Goal: Task Accomplishment & Management: Complete application form

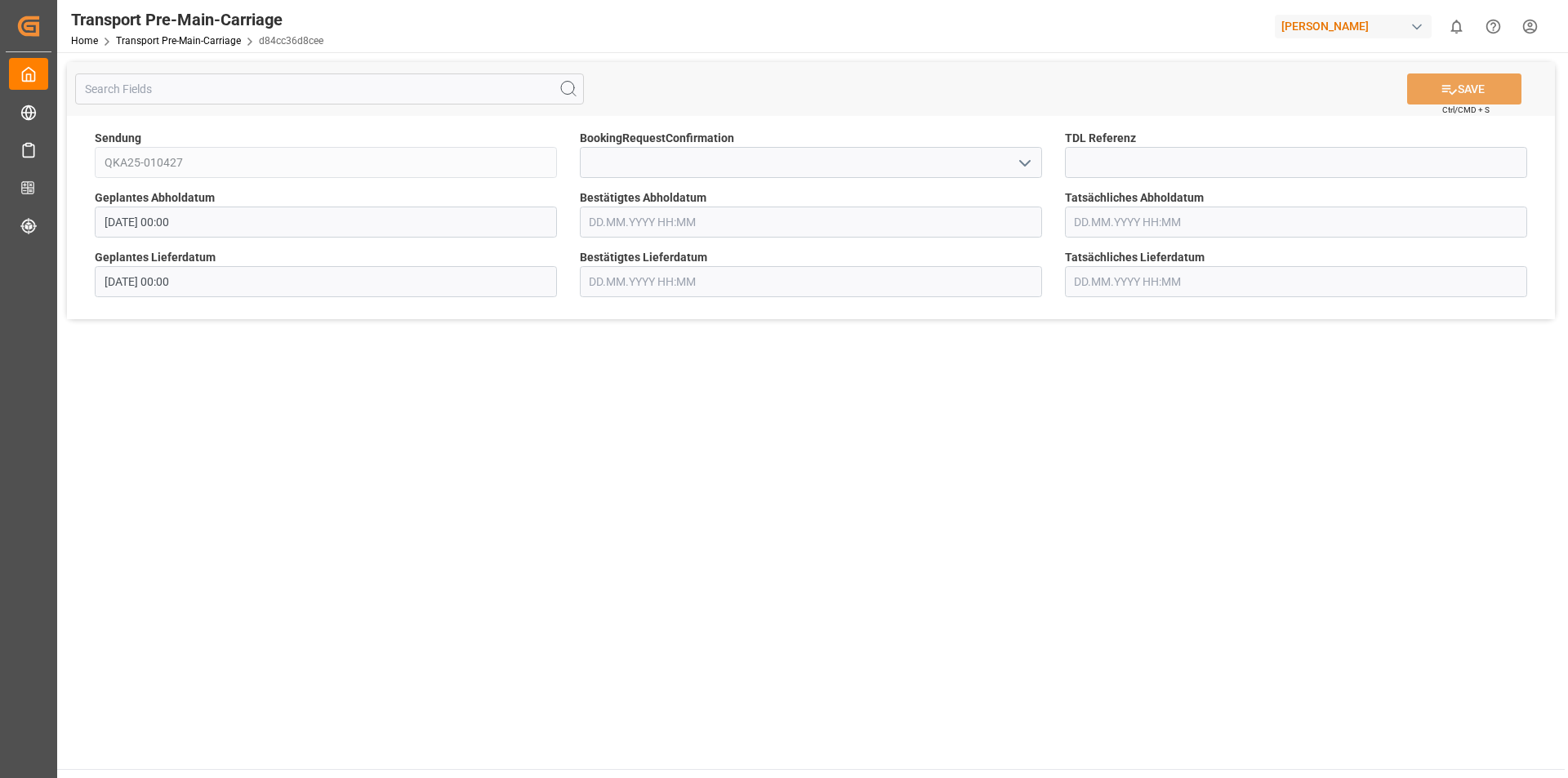
click at [1021, 164] on icon "open menu" at bounding box center [1025, 163] width 20 height 20
click at [912, 192] on div "Yes" at bounding box center [811, 199] width 460 height 37
type input "Yes"
click at [1485, 88] on button "SAVE" at bounding box center [1464, 88] width 114 height 31
click at [1027, 162] on icon "open menu" at bounding box center [1025, 163] width 20 height 20
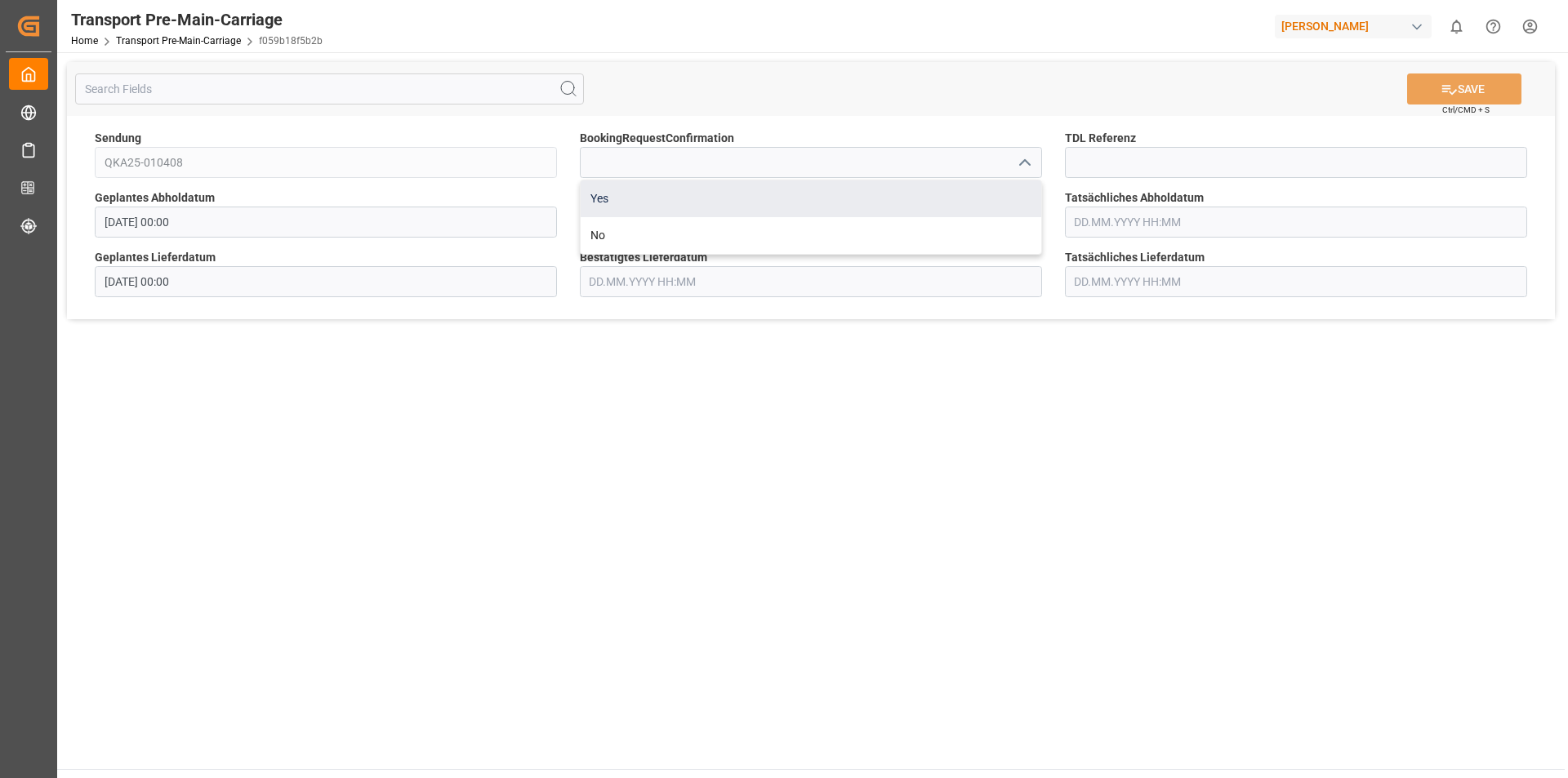
click at [948, 194] on div "Yes" at bounding box center [811, 199] width 460 height 37
type input "Yes"
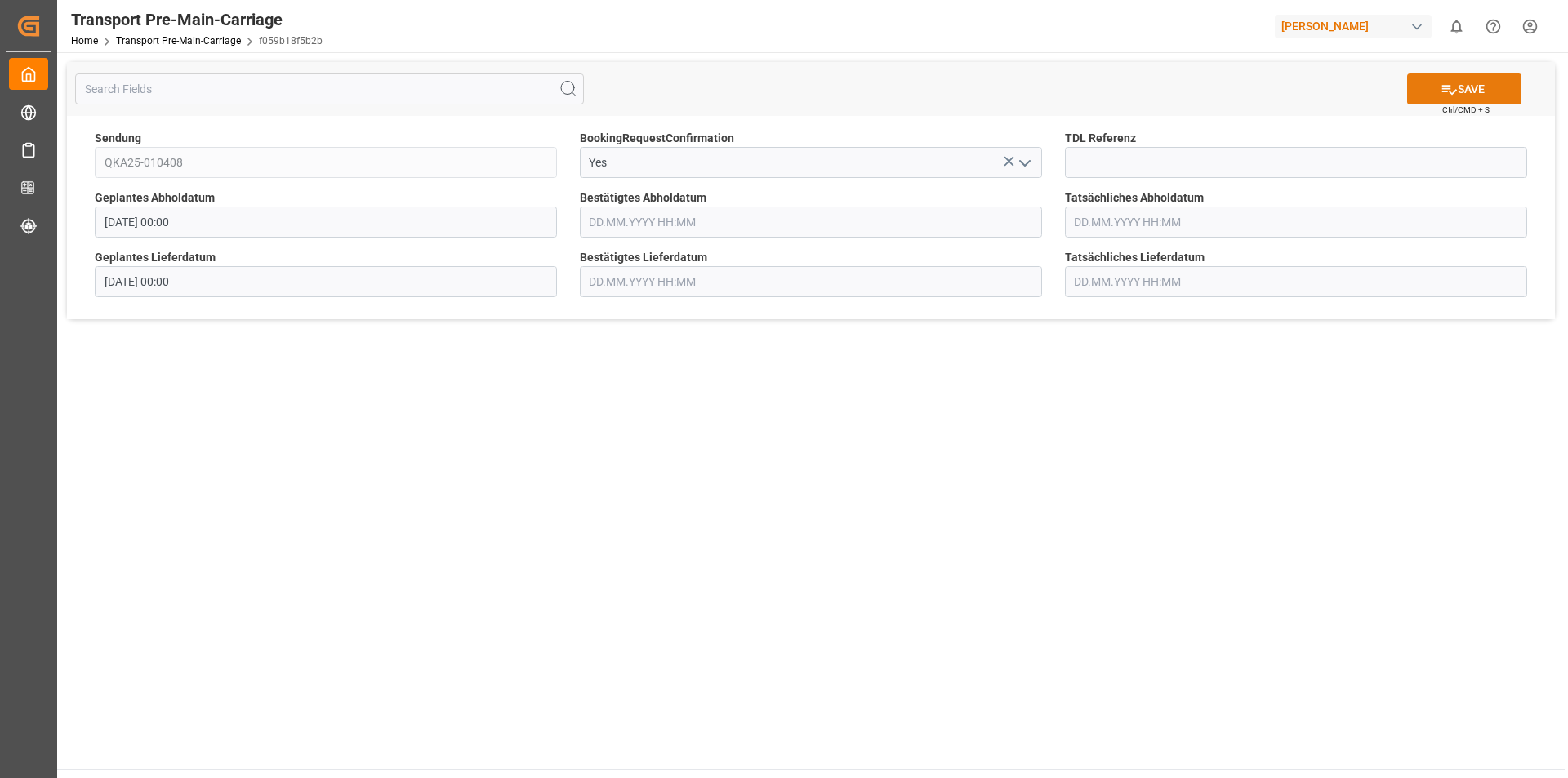
click at [1478, 91] on button "SAVE" at bounding box center [1464, 88] width 114 height 31
click at [1023, 162] on icon "open menu" at bounding box center [1025, 163] width 20 height 20
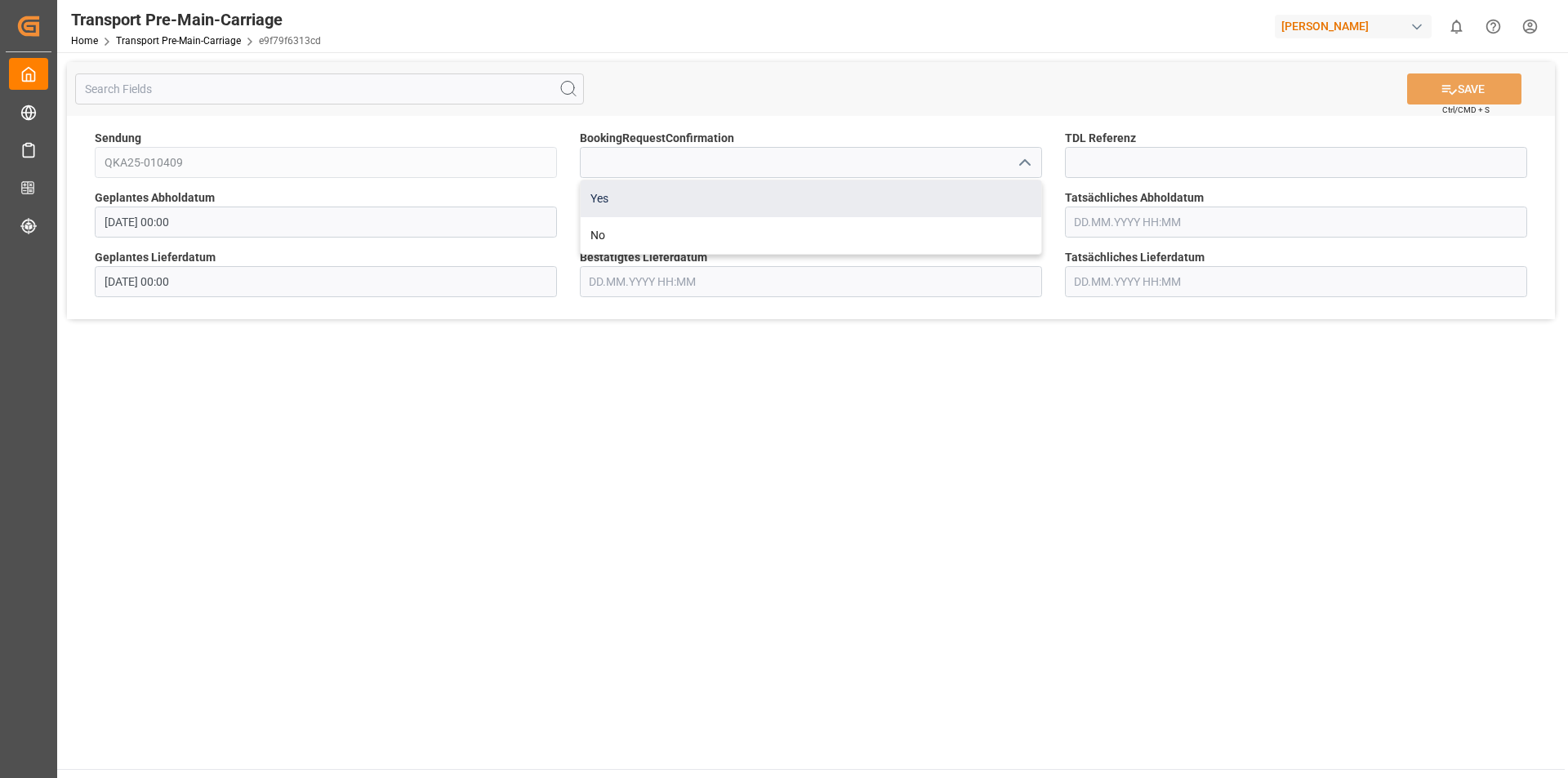
click at [788, 200] on div "Yes" at bounding box center [811, 199] width 460 height 37
type input "Yes"
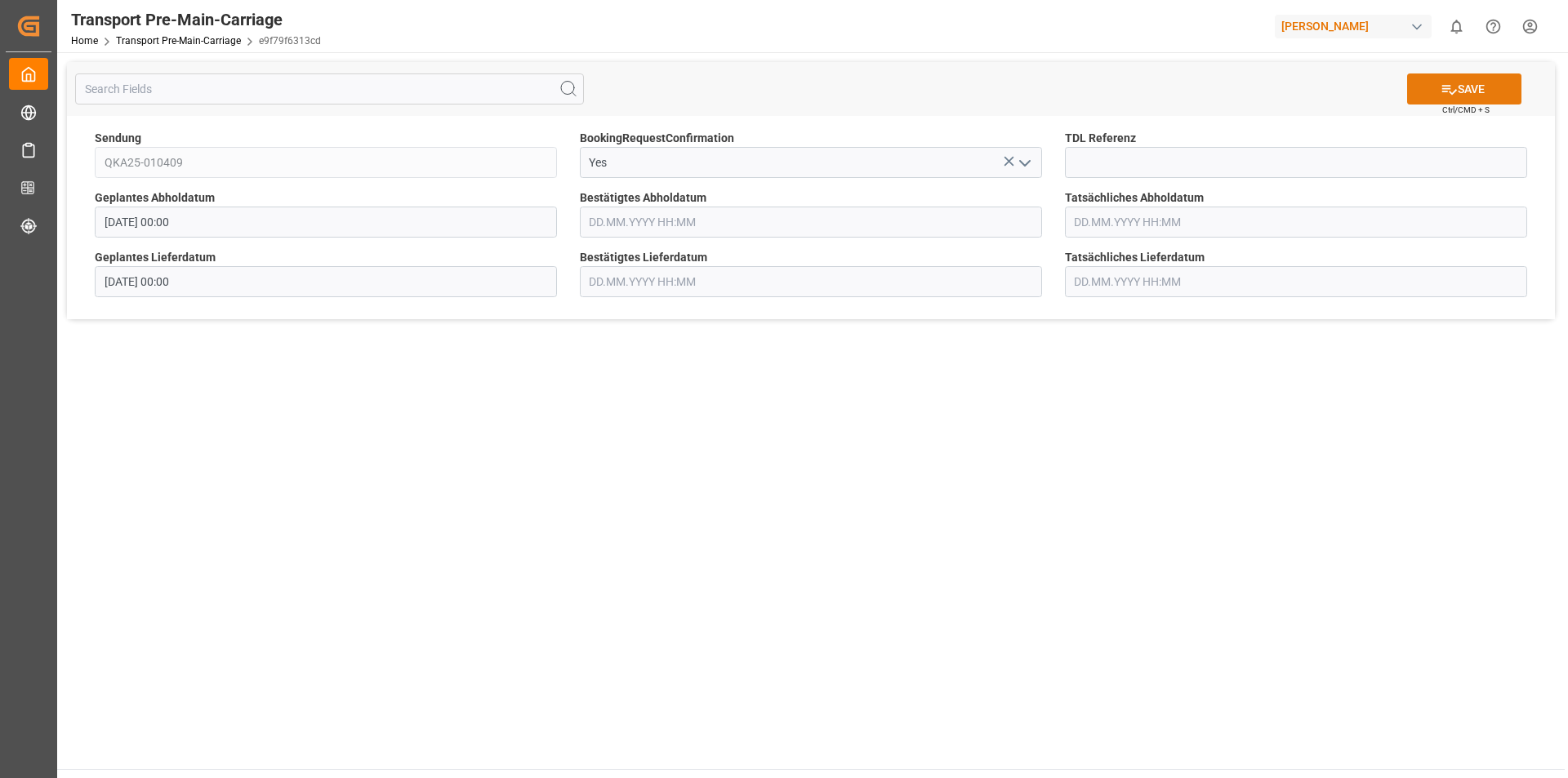
click at [1464, 86] on button "SAVE" at bounding box center [1464, 88] width 114 height 31
click at [1027, 165] on icon "open menu" at bounding box center [1025, 163] width 20 height 20
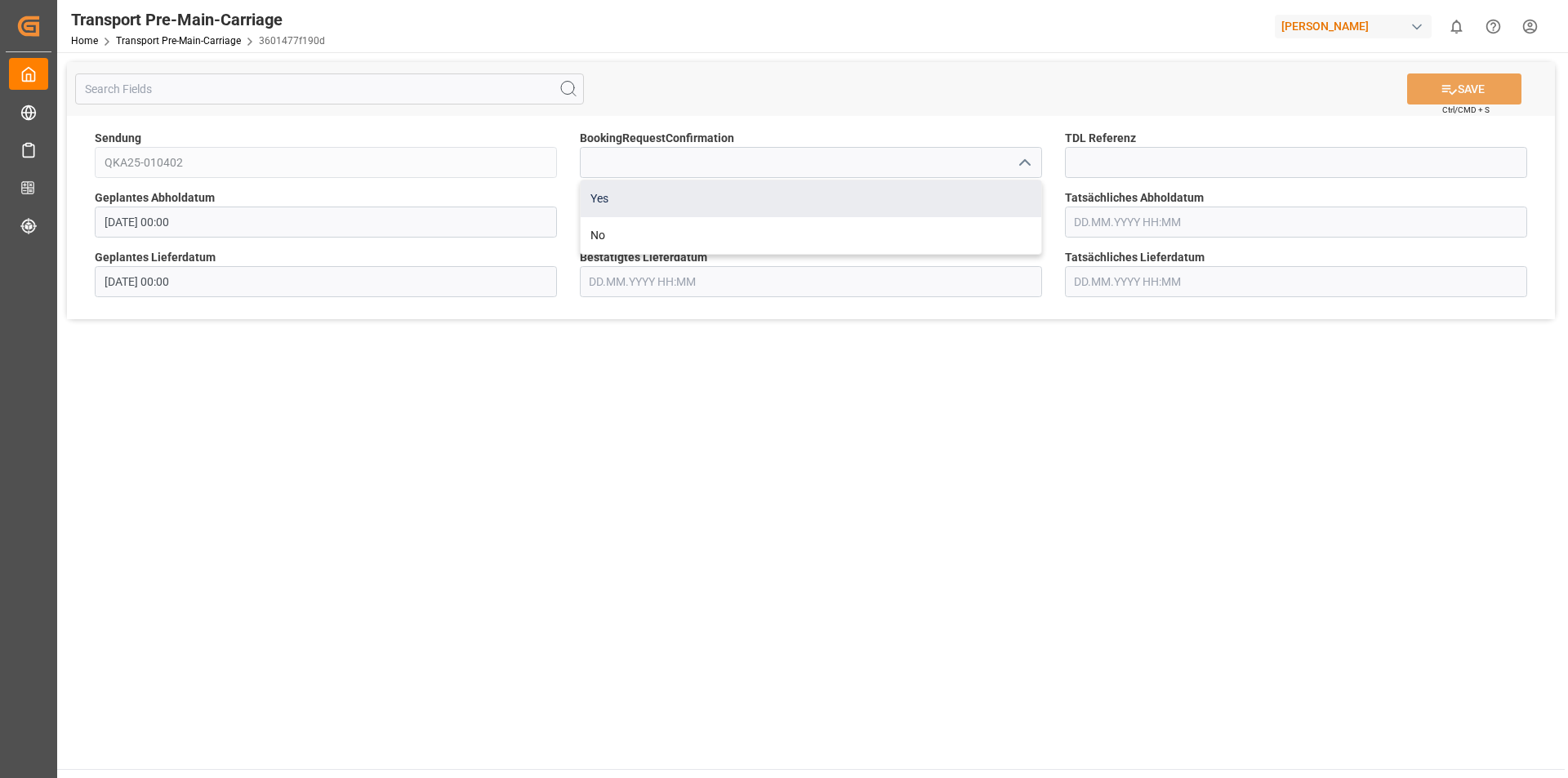
click at [884, 204] on div "Yes" at bounding box center [811, 199] width 460 height 37
type input "Yes"
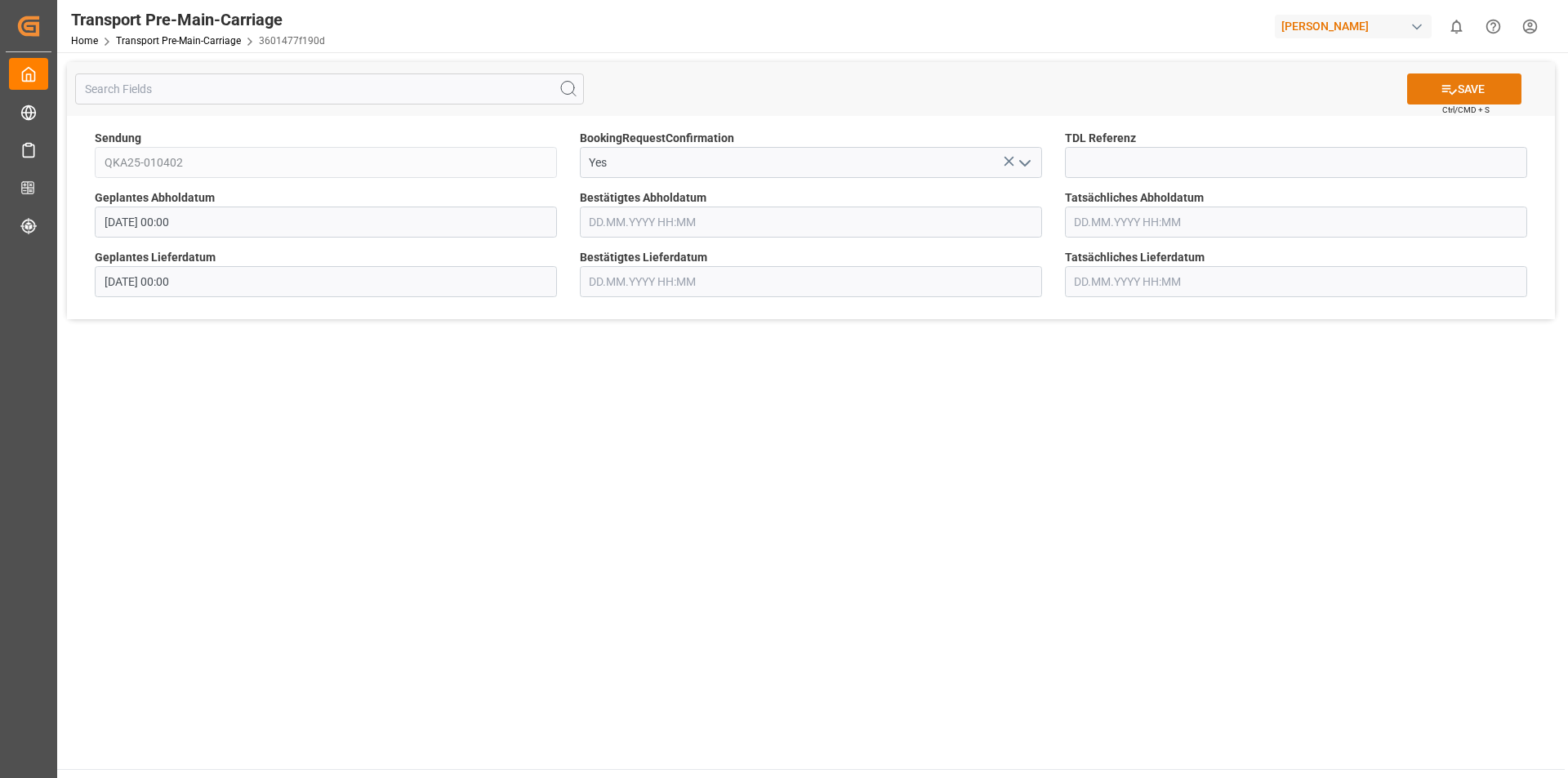
click at [1474, 87] on button "SAVE" at bounding box center [1464, 88] width 114 height 31
click at [1027, 164] on polyline "open menu" at bounding box center [1025, 163] width 10 height 5
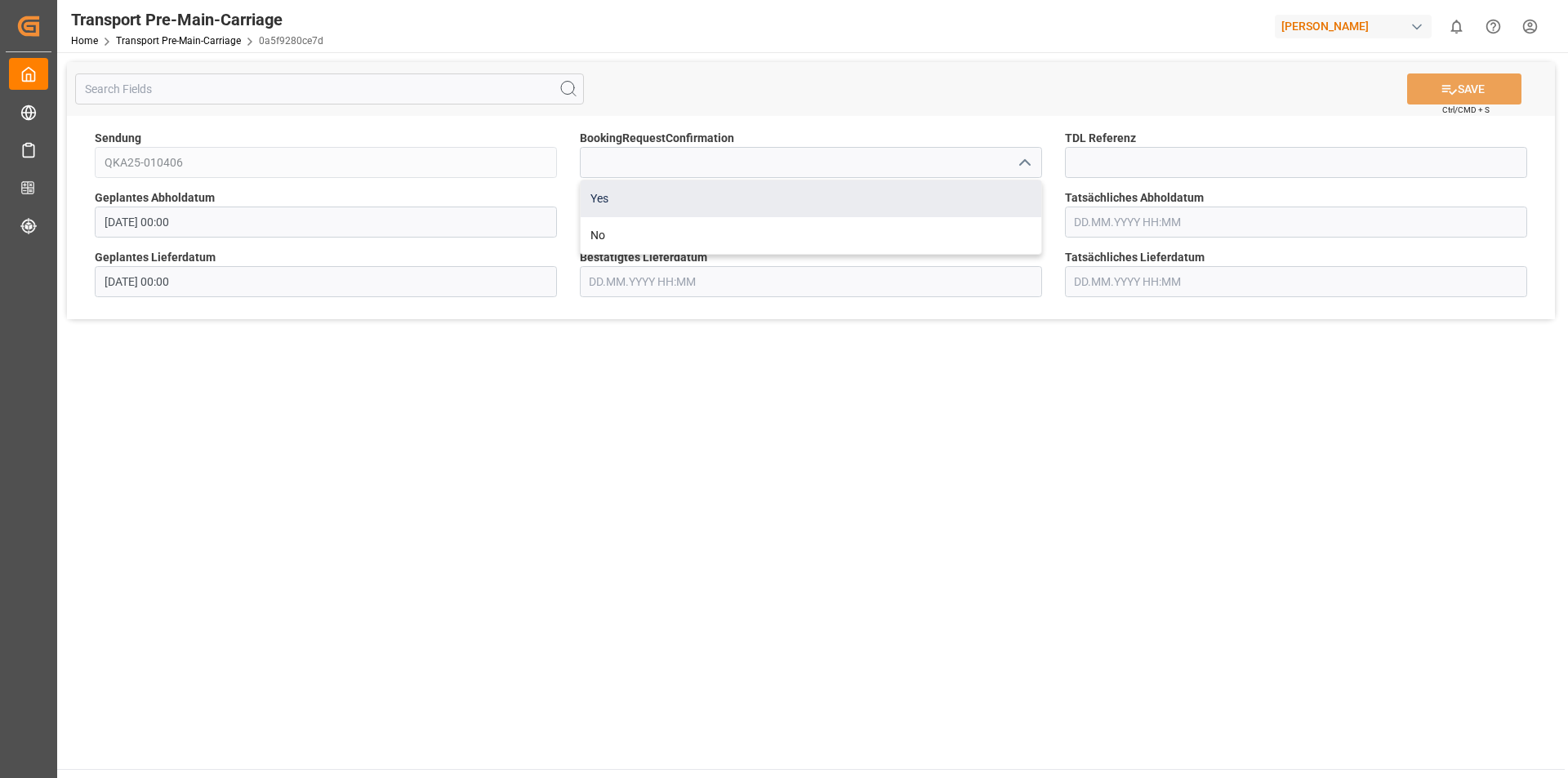
click at [804, 200] on div "Yes" at bounding box center [811, 199] width 460 height 37
type input "Yes"
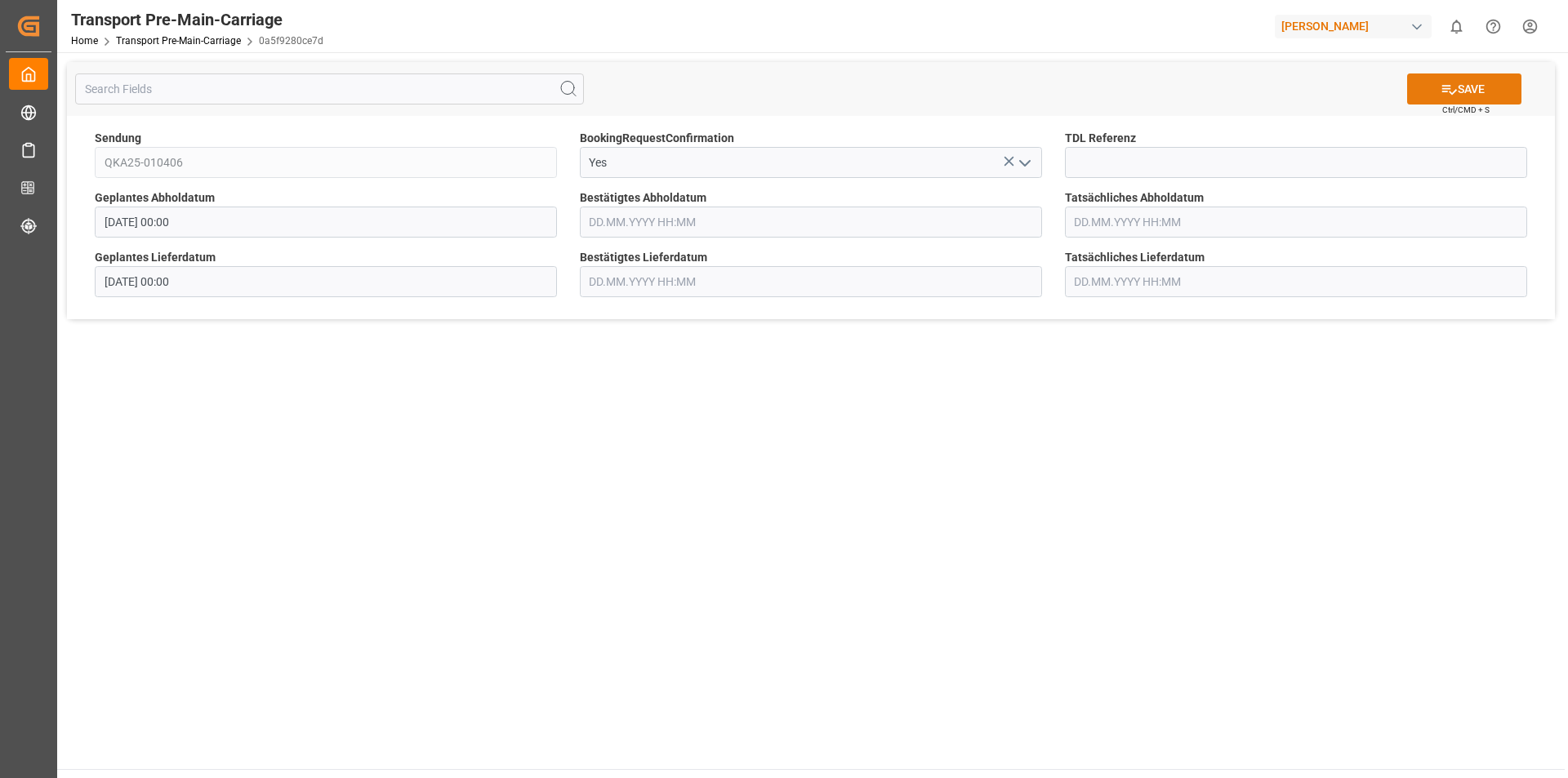
click at [1455, 81] on icon at bounding box center [1449, 89] width 17 height 17
